Goal: Task Accomplishment & Management: Manage account settings

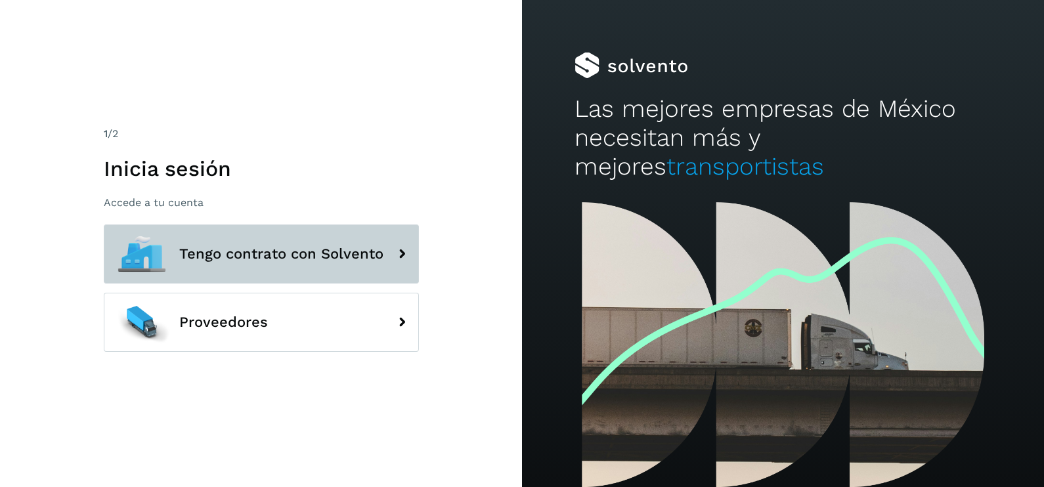
click at [373, 251] on span "Tengo contrato con Solvento" at bounding box center [281, 254] width 204 height 16
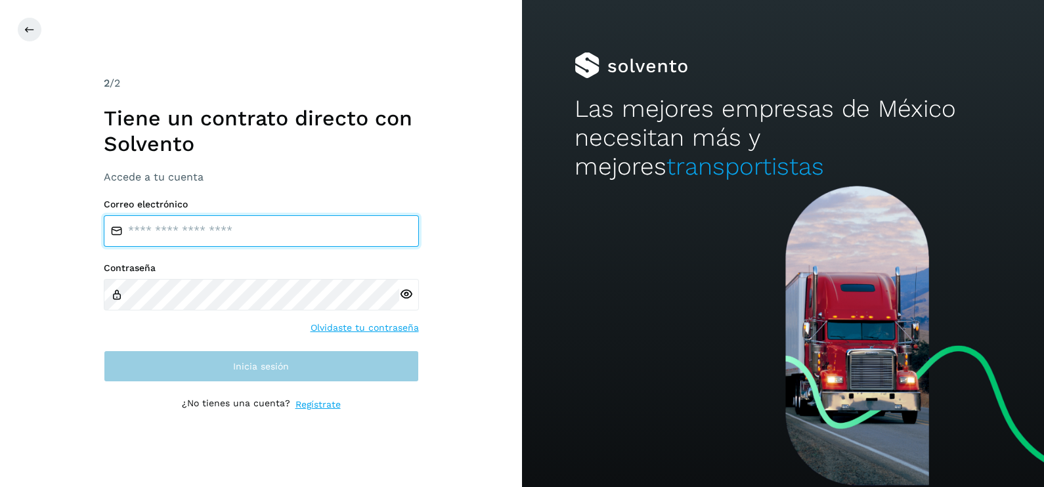
type input "**********"
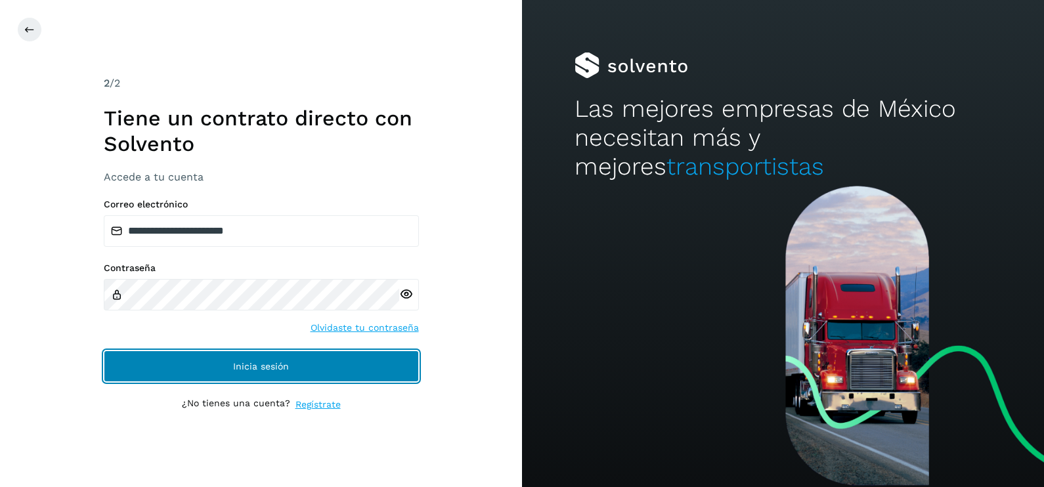
click at [263, 372] on button "Inicia sesión" at bounding box center [261, 367] width 315 height 32
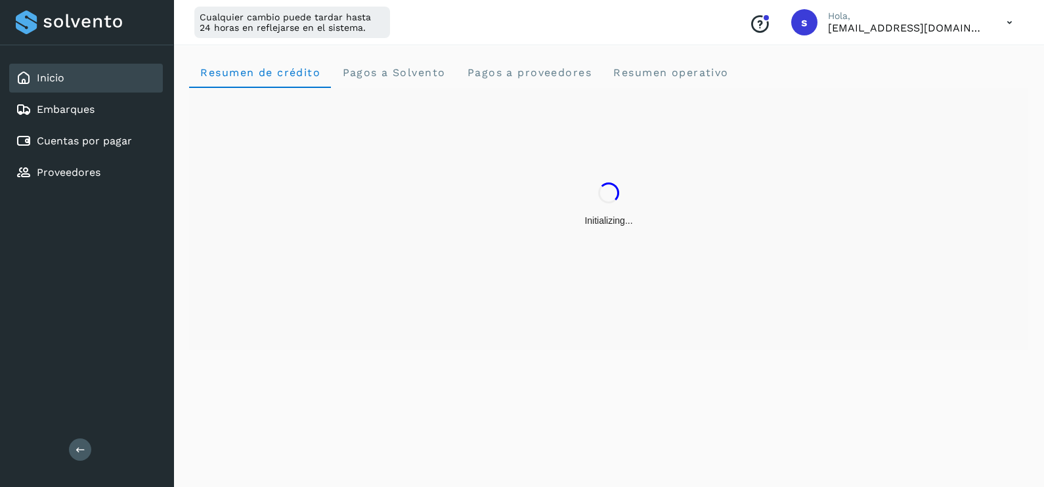
click at [270, 216] on div "Initializing..." at bounding box center [609, 220] width 818 height 13
click at [715, 70] on span "Resumen operativo" at bounding box center [670, 72] width 116 height 12
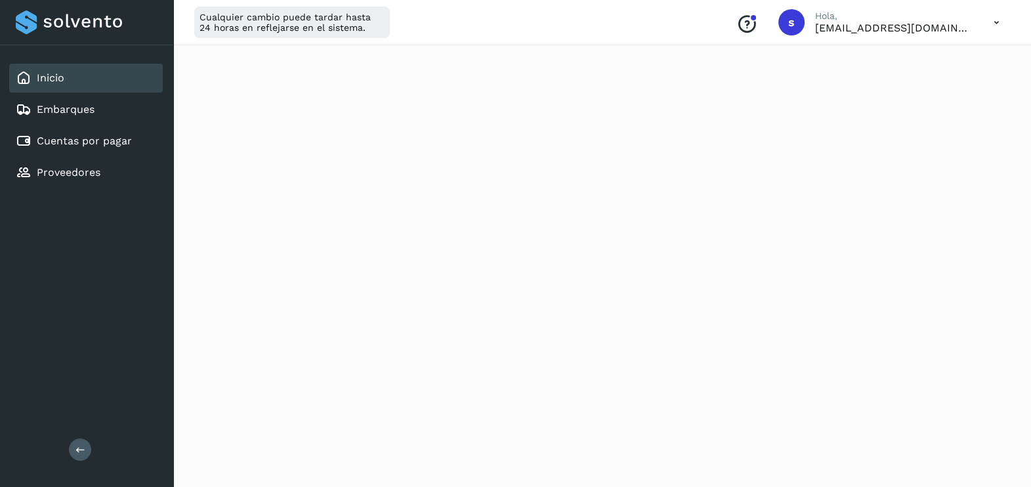
scroll to position [1520, 0]
click at [128, 85] on div "Inicio" at bounding box center [86, 78] width 154 height 29
click at [110, 100] on div "Embarques" at bounding box center [86, 109] width 154 height 29
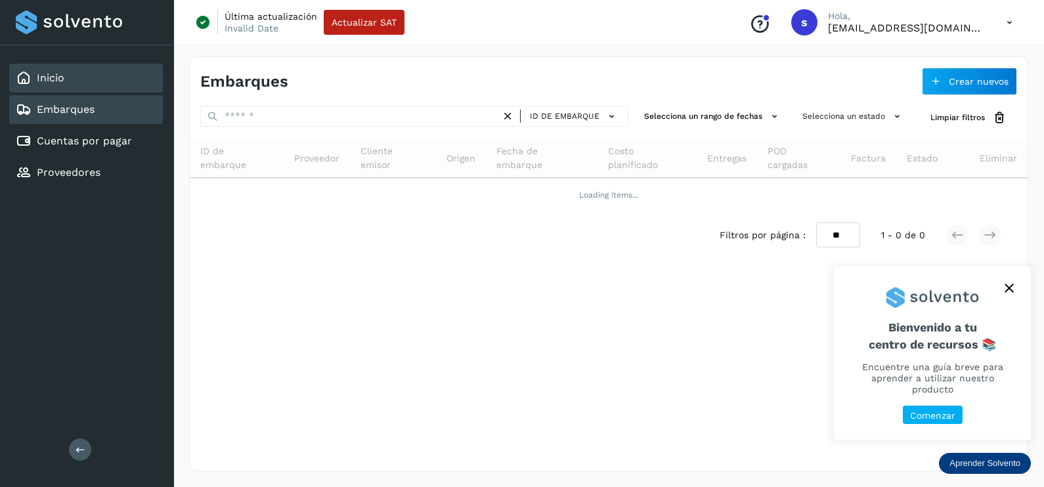
click at [65, 75] on div "Inicio" at bounding box center [86, 78] width 154 height 29
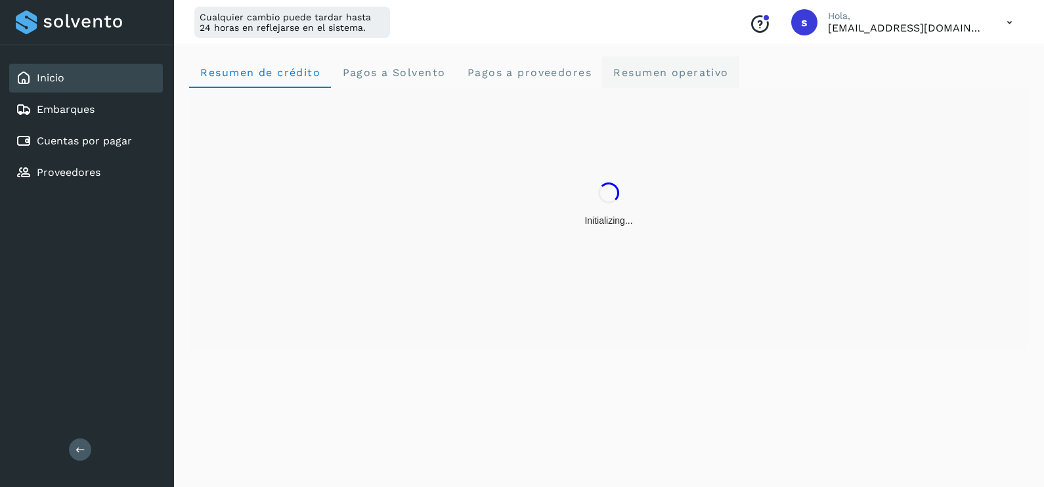
click at [663, 71] on span "Resumen operativo" at bounding box center [670, 72] width 116 height 12
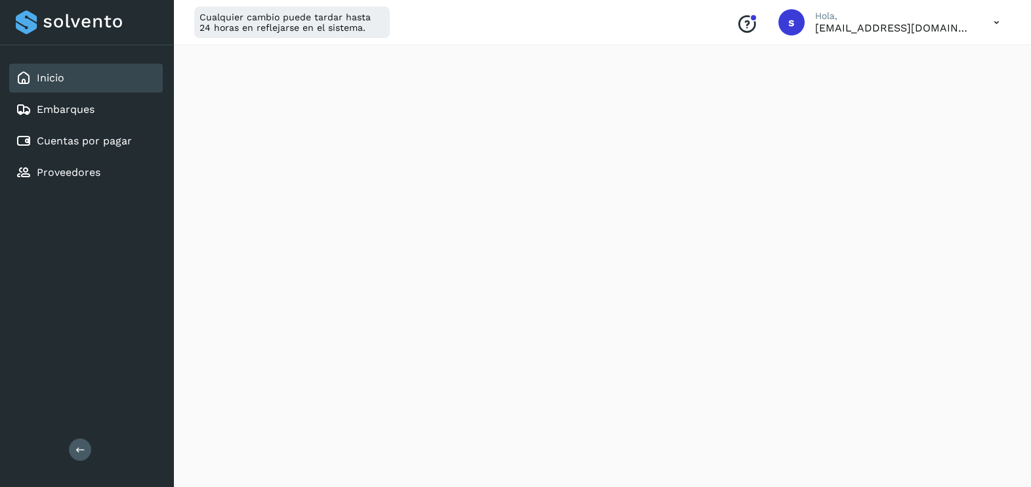
scroll to position [1094, 0]
drag, startPoint x: 98, startPoint y: 107, endPoint x: 92, endPoint y: 114, distance: 9.3
click at [98, 108] on div "Embarques" at bounding box center [86, 109] width 154 height 29
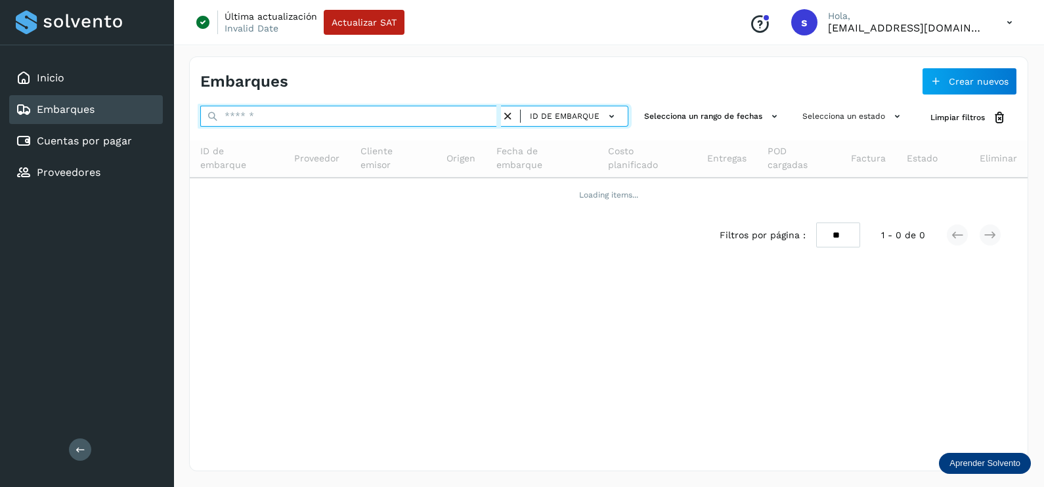
click at [307, 120] on input "text" at bounding box center [350, 116] width 301 height 21
paste input "**********"
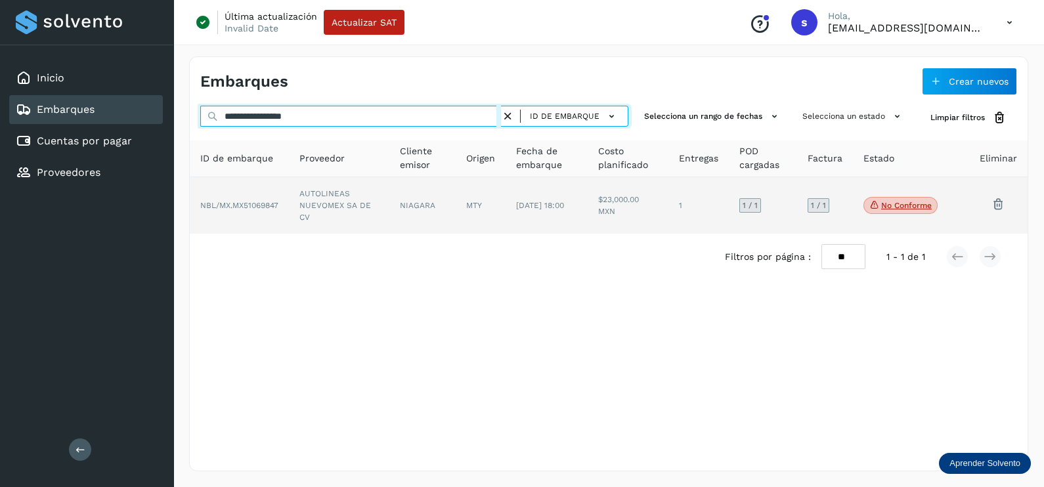
type input "**********"
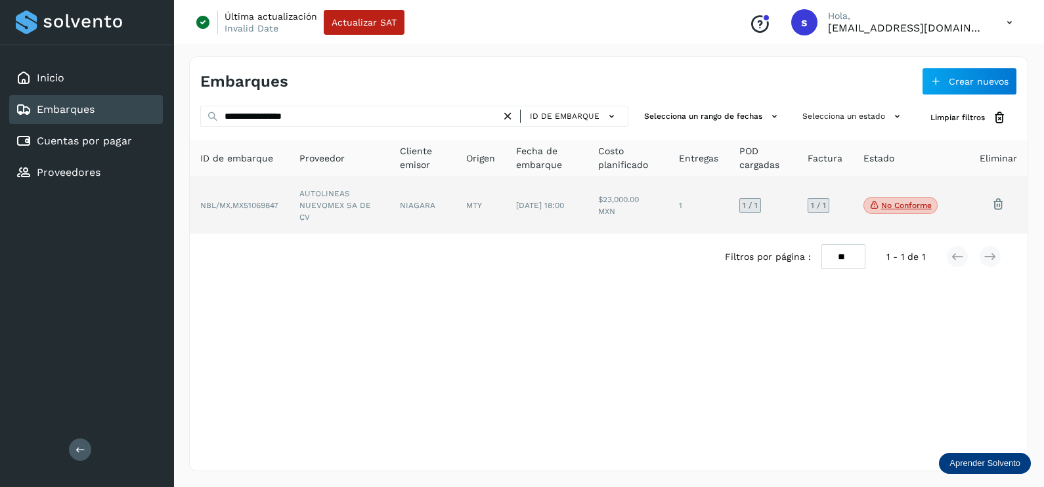
click at [389, 207] on td "AUTOLINEAS NUEVOMEX SA DE CV" at bounding box center [422, 205] width 66 height 56
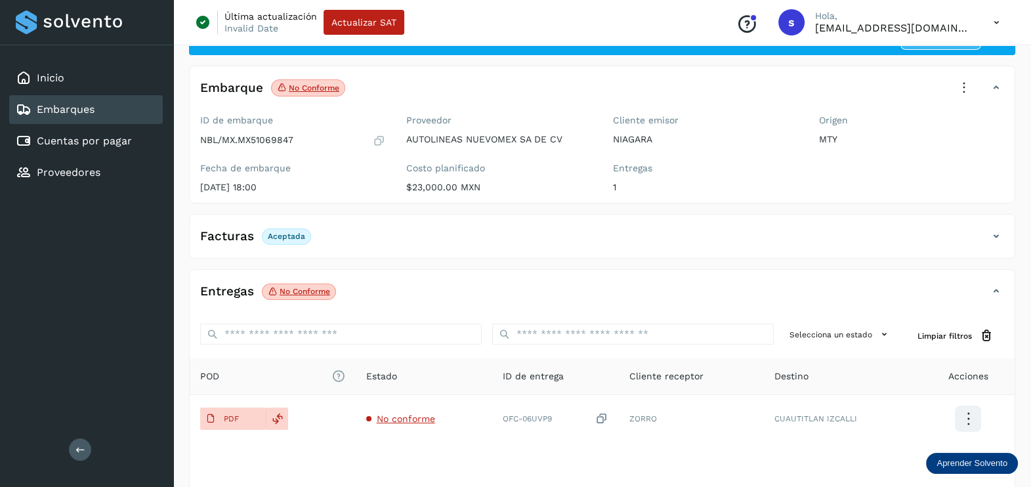
scroll to position [137, 0]
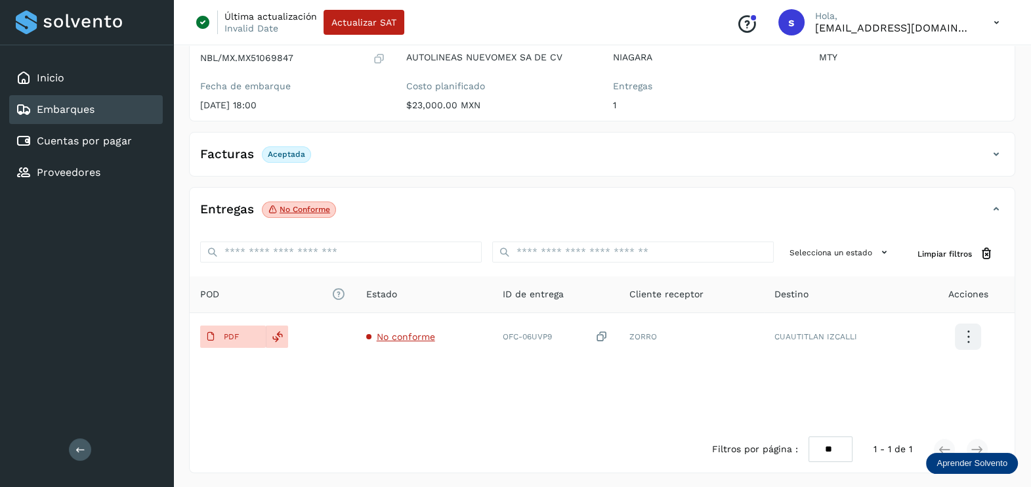
click at [219, 393] on div "POD El tamaño máximo de archivo es de 20 Mb. Estado ID de entrega Cliente recep…" at bounding box center [602, 351] width 825 height 150
click at [937, 408] on div "POD El tamaño máximo de archivo es de 20 Mb. Estado ID de entrega Cliente recep…" at bounding box center [602, 351] width 825 height 150
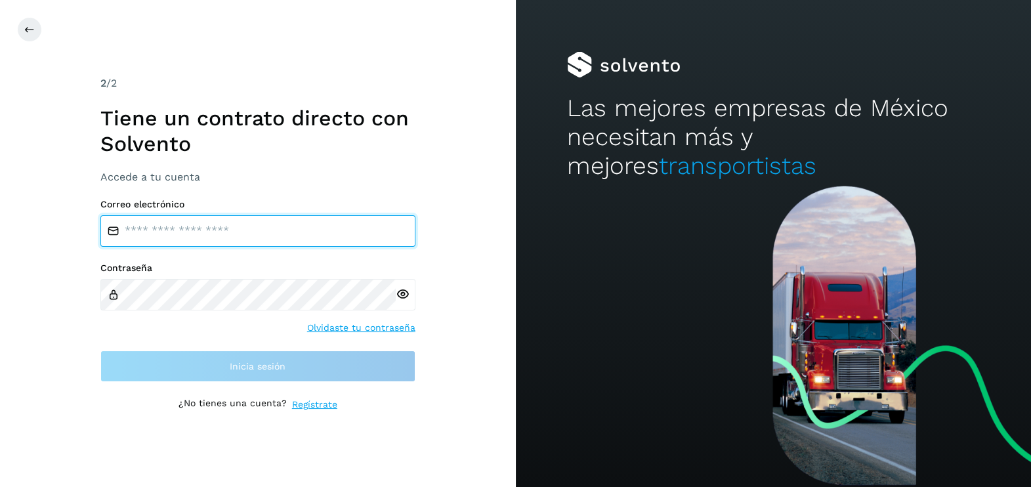
type input "**********"
